Goal: Check status: Check status

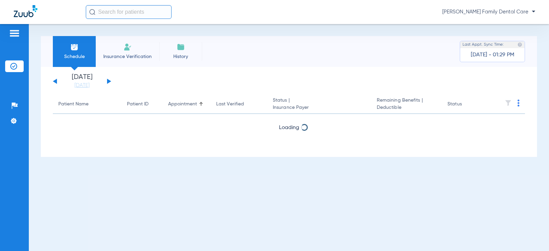
click at [109, 81] on button at bounding box center [109, 81] width 4 height 5
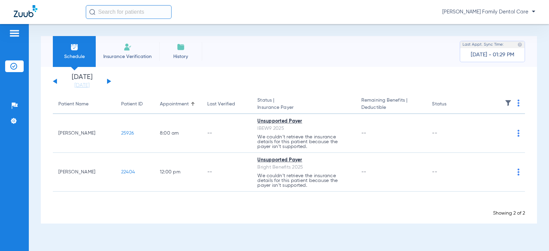
click at [109, 81] on button at bounding box center [109, 81] width 4 height 5
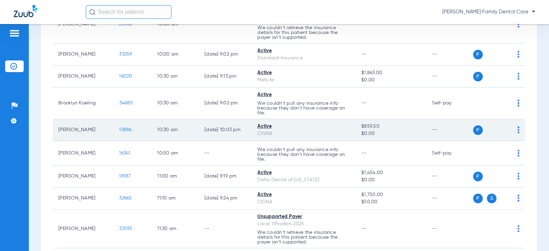
scroll to position [240, 0]
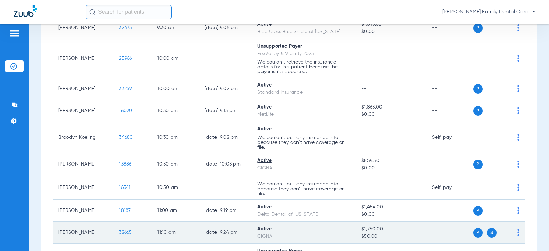
click at [120, 232] on span "32665" at bounding box center [125, 232] width 13 height 5
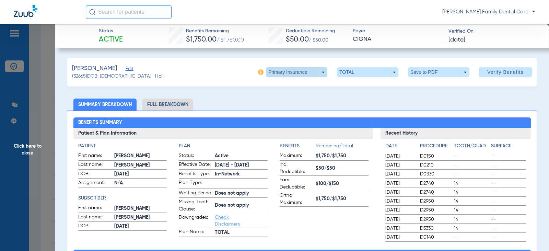
click at [321, 69] on span at bounding box center [296, 72] width 61 height 10
click at [300, 99] on span "Secondary Insurance" at bounding box center [289, 99] width 45 height 5
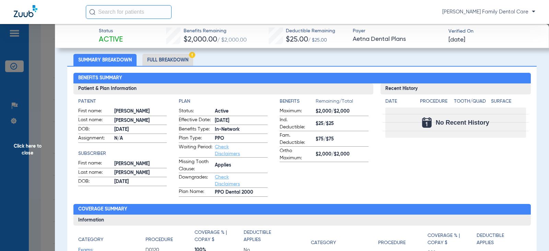
scroll to position [34, 0]
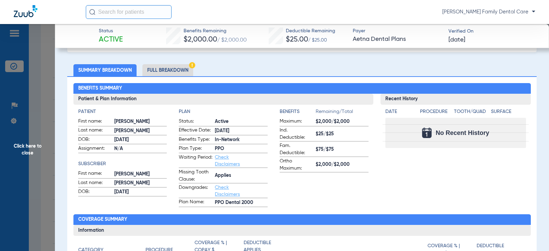
click at [25, 152] on span "Click here to close" at bounding box center [27, 149] width 55 height 251
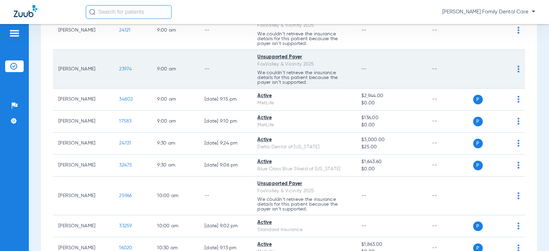
scroll to position [0, 0]
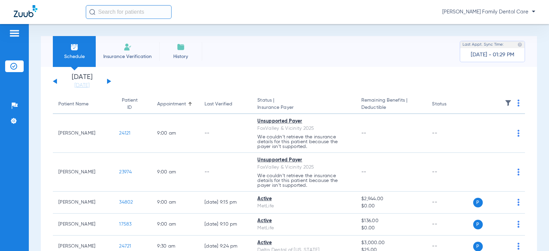
click at [57, 80] on div "[DATE] [DATE] [DATE] [DATE] [DATE] [DATE] [DATE] [DATE] [DATE] [DATE] [DATE] [D…" at bounding box center [82, 81] width 58 height 15
click at [56, 81] on button at bounding box center [55, 81] width 4 height 5
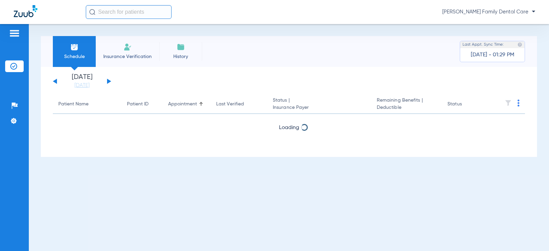
click at [56, 81] on button at bounding box center [55, 81] width 4 height 5
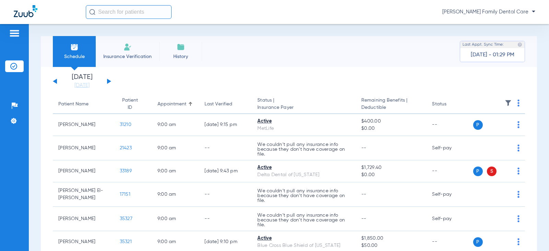
click at [110, 80] on div "[DATE] [DATE] [DATE] [DATE] [DATE] [DATE] [DATE] [DATE] [DATE] [DATE] [DATE] [D…" at bounding box center [82, 81] width 58 height 15
click at [110, 81] on button at bounding box center [109, 81] width 4 height 5
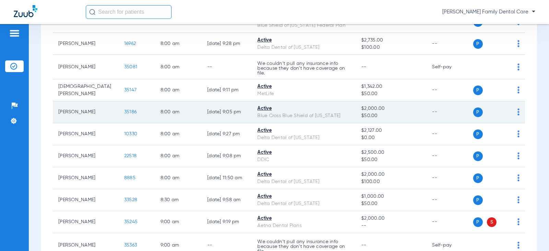
scroll to position [137, 0]
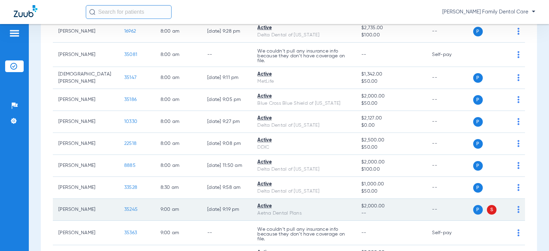
click at [124, 212] on span "35245" at bounding box center [130, 209] width 13 height 5
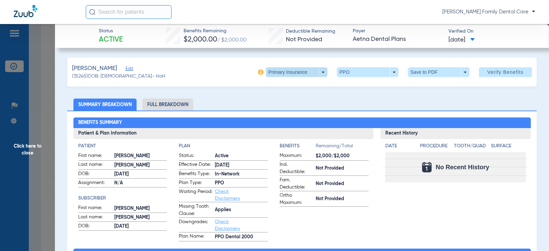
click at [320, 72] on span at bounding box center [296, 72] width 61 height 10
click at [296, 99] on span "Secondary Insurance" at bounding box center [289, 99] width 45 height 5
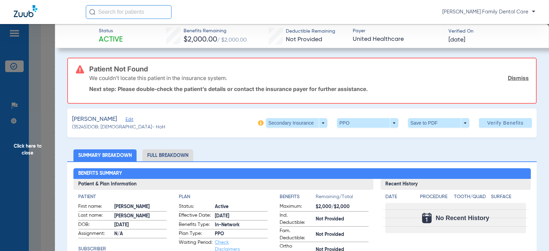
click at [29, 158] on span "Click here to close" at bounding box center [27, 149] width 55 height 251
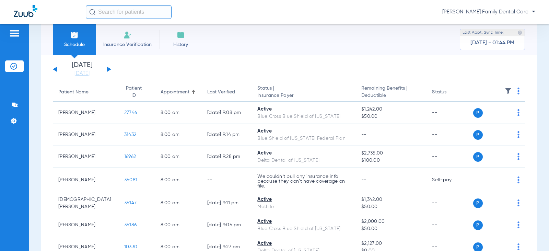
scroll to position [0, 0]
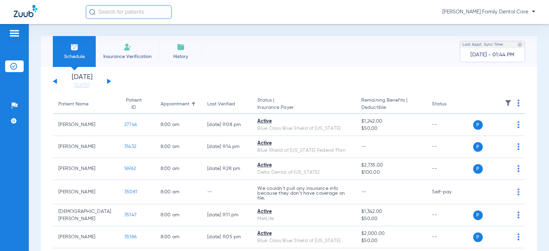
click at [109, 82] on button at bounding box center [109, 81] width 4 height 5
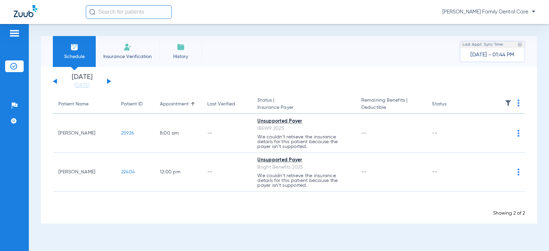
click at [109, 82] on button at bounding box center [109, 81] width 4 height 5
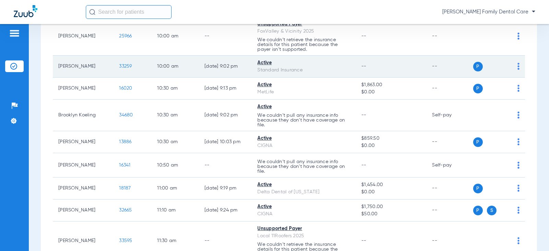
scroll to position [275, 0]
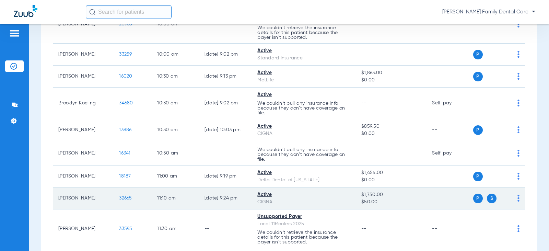
click at [119, 197] on span "32665" at bounding box center [125, 198] width 13 height 5
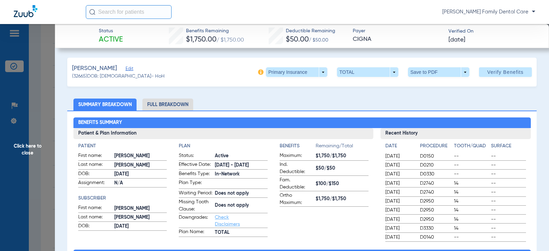
click at [27, 156] on span "Click here to close" at bounding box center [27, 149] width 55 height 251
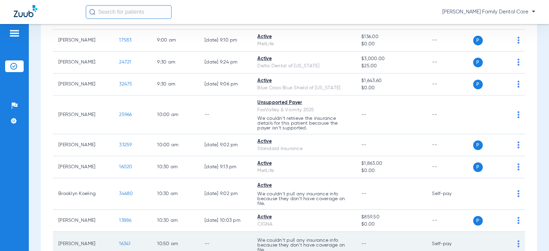
scroll to position [176, 0]
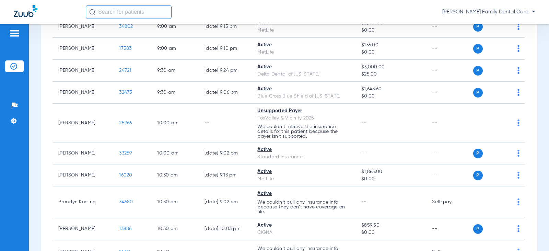
click at [26, 140] on div "Patients Insurance Verification Setup Help Center Settings" at bounding box center [14, 149] width 29 height 251
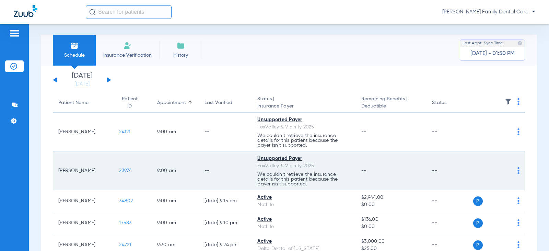
scroll to position [0, 0]
